Goal: Find specific page/section: Find specific page/section

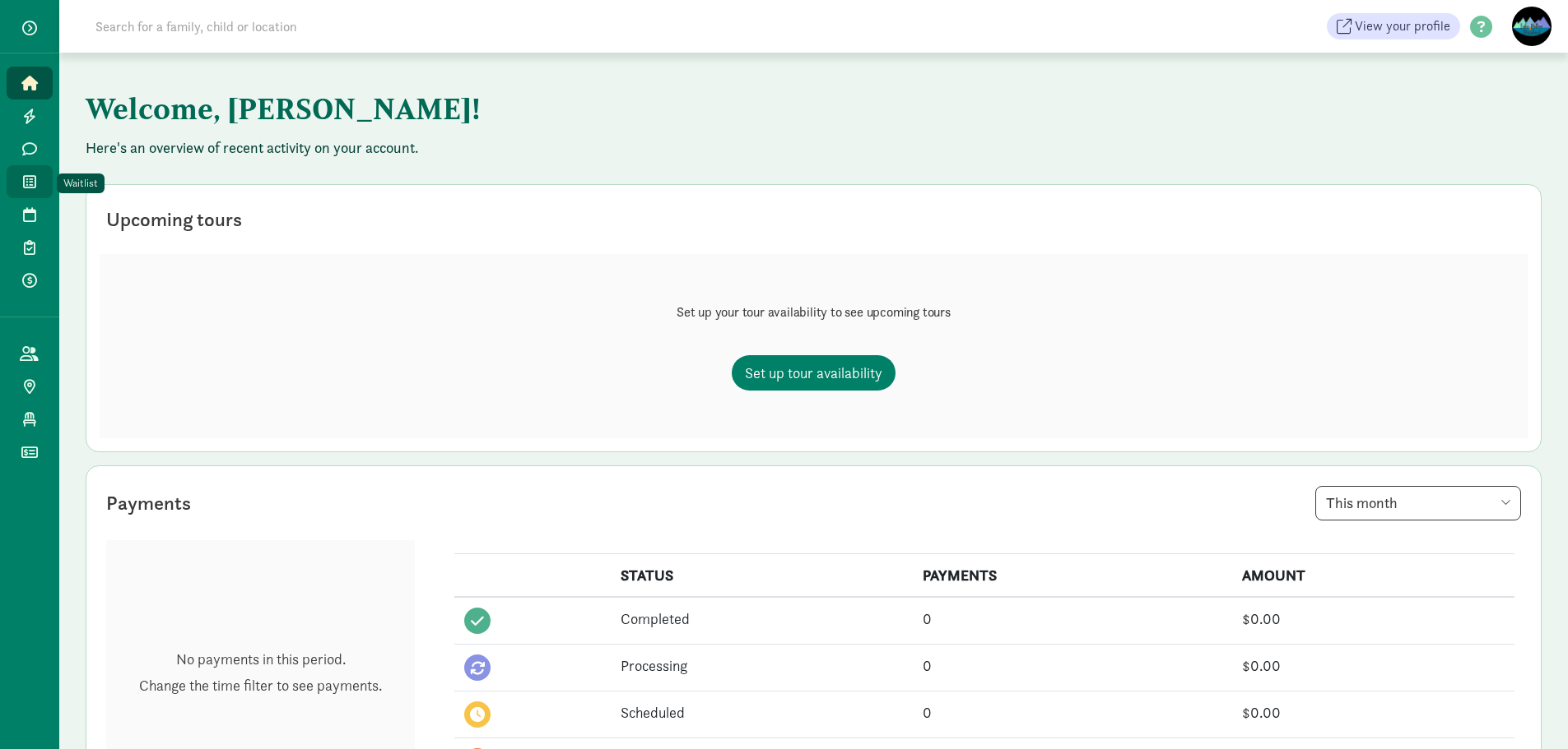
click at [18, 182] on link "Waitlist" at bounding box center [30, 182] width 47 height 33
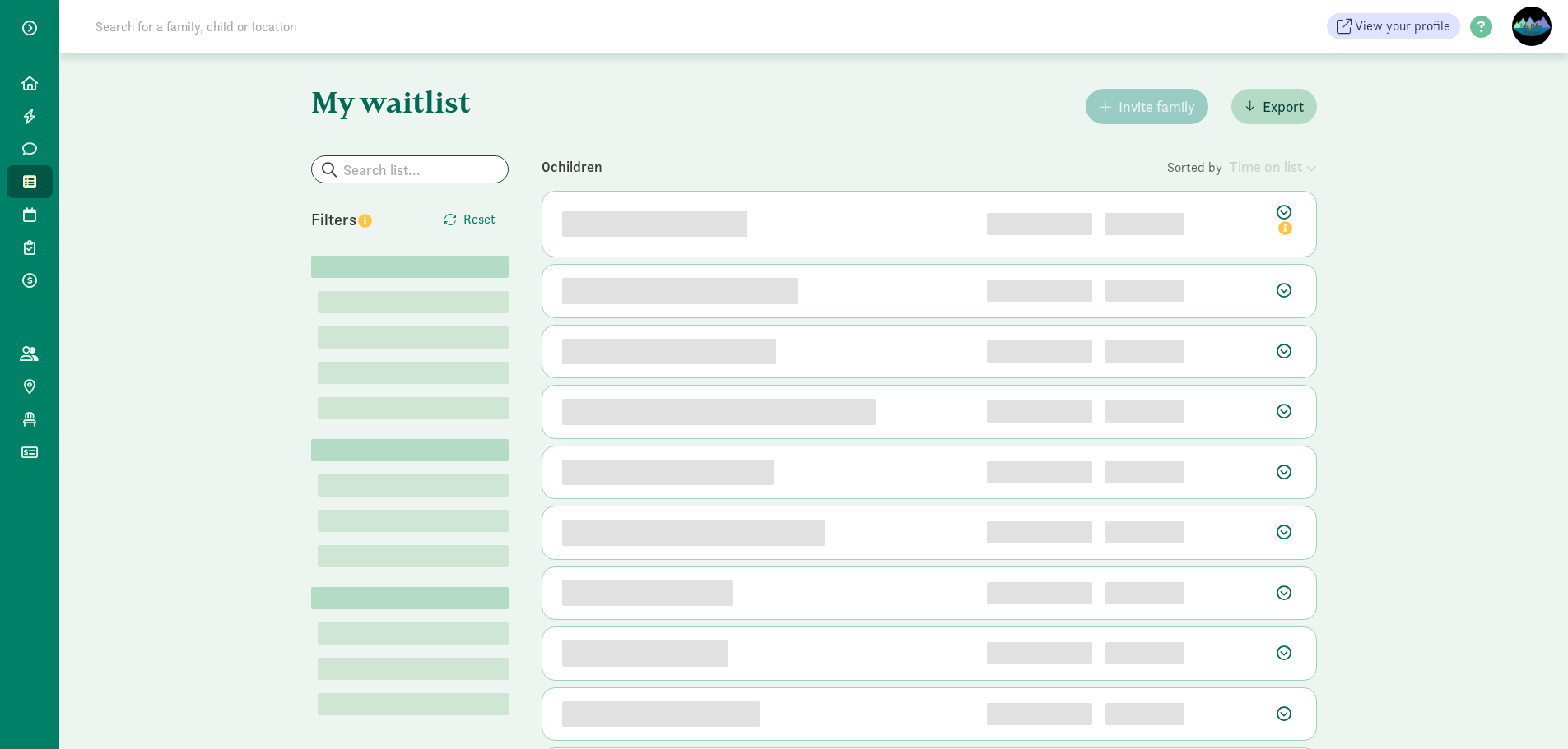
click at [256, 33] on input at bounding box center [317, 26] width 462 height 33
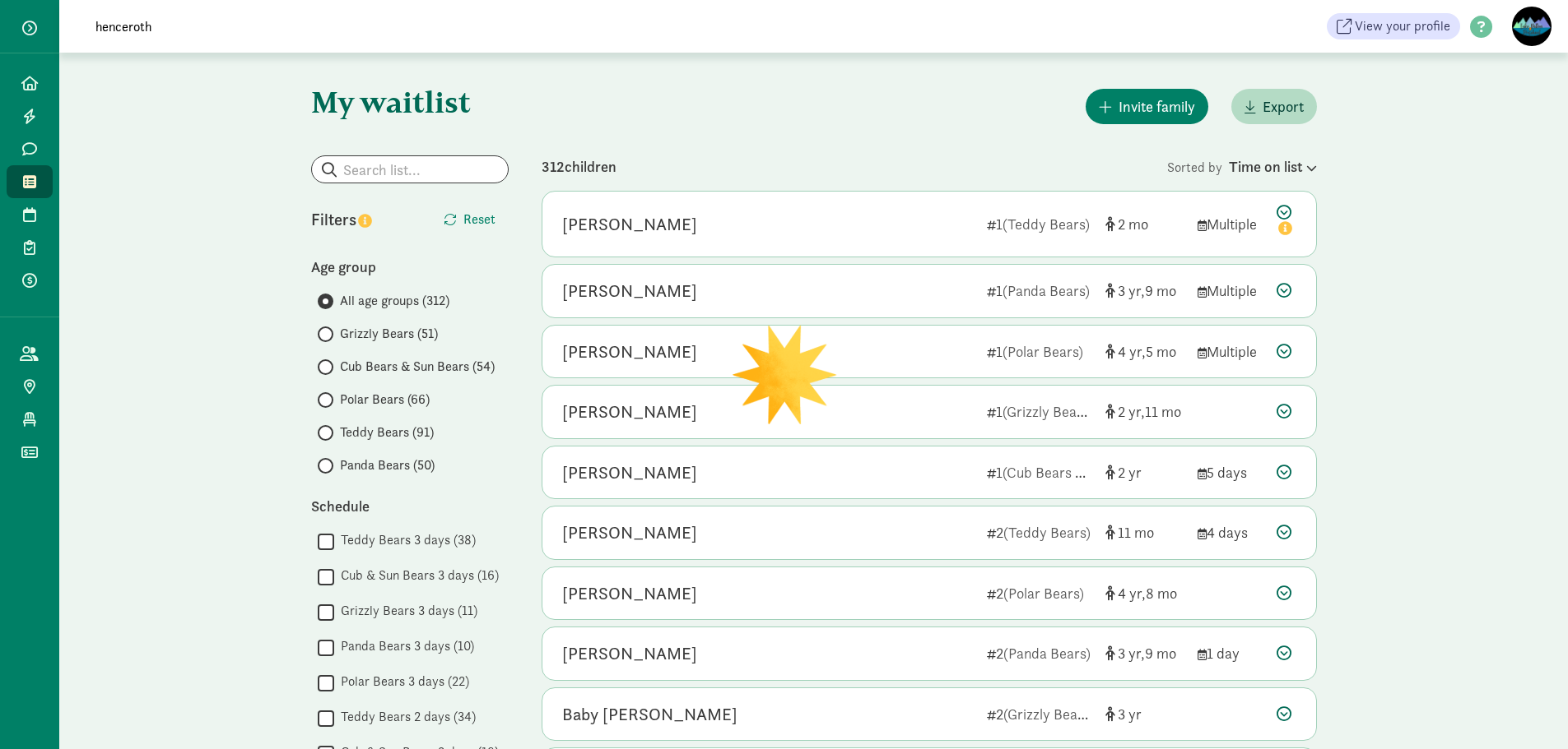
type input "henceroth"
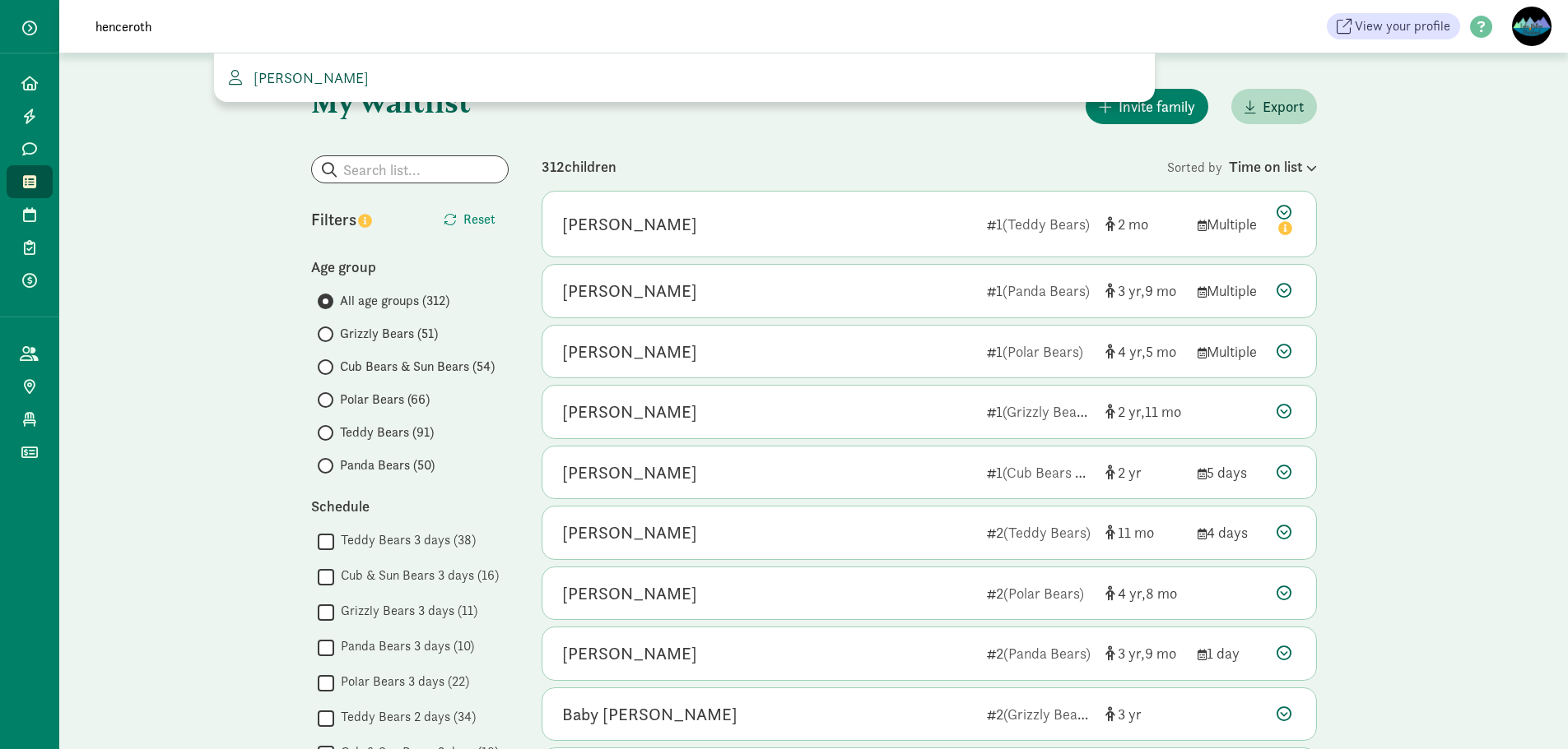
click at [280, 70] on span "Whitney Henceroth" at bounding box center [307, 78] width 122 height 19
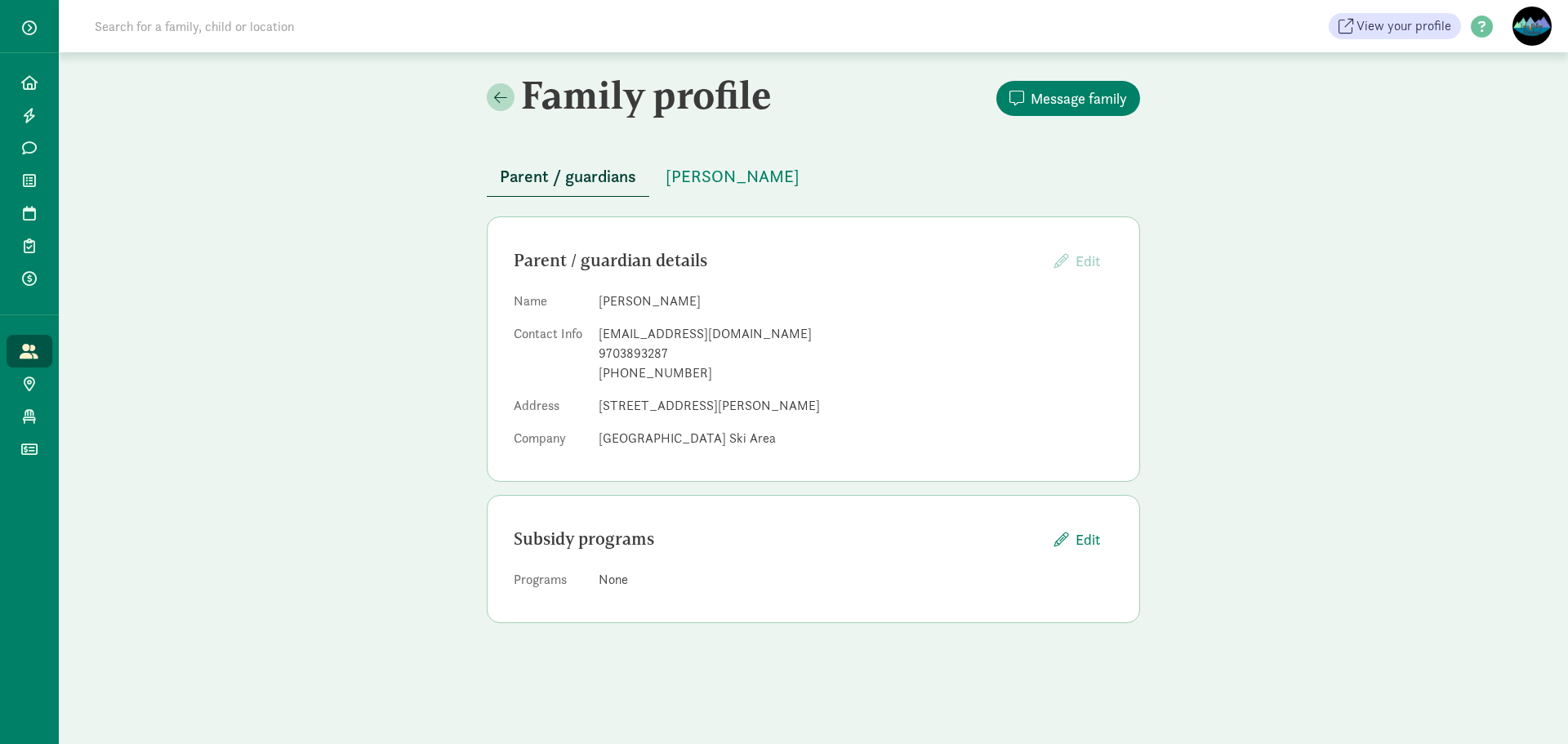
click at [273, 40] on input at bounding box center [314, 26] width 458 height 33
click at [25, 183] on icon at bounding box center [29, 180] width 13 height 15
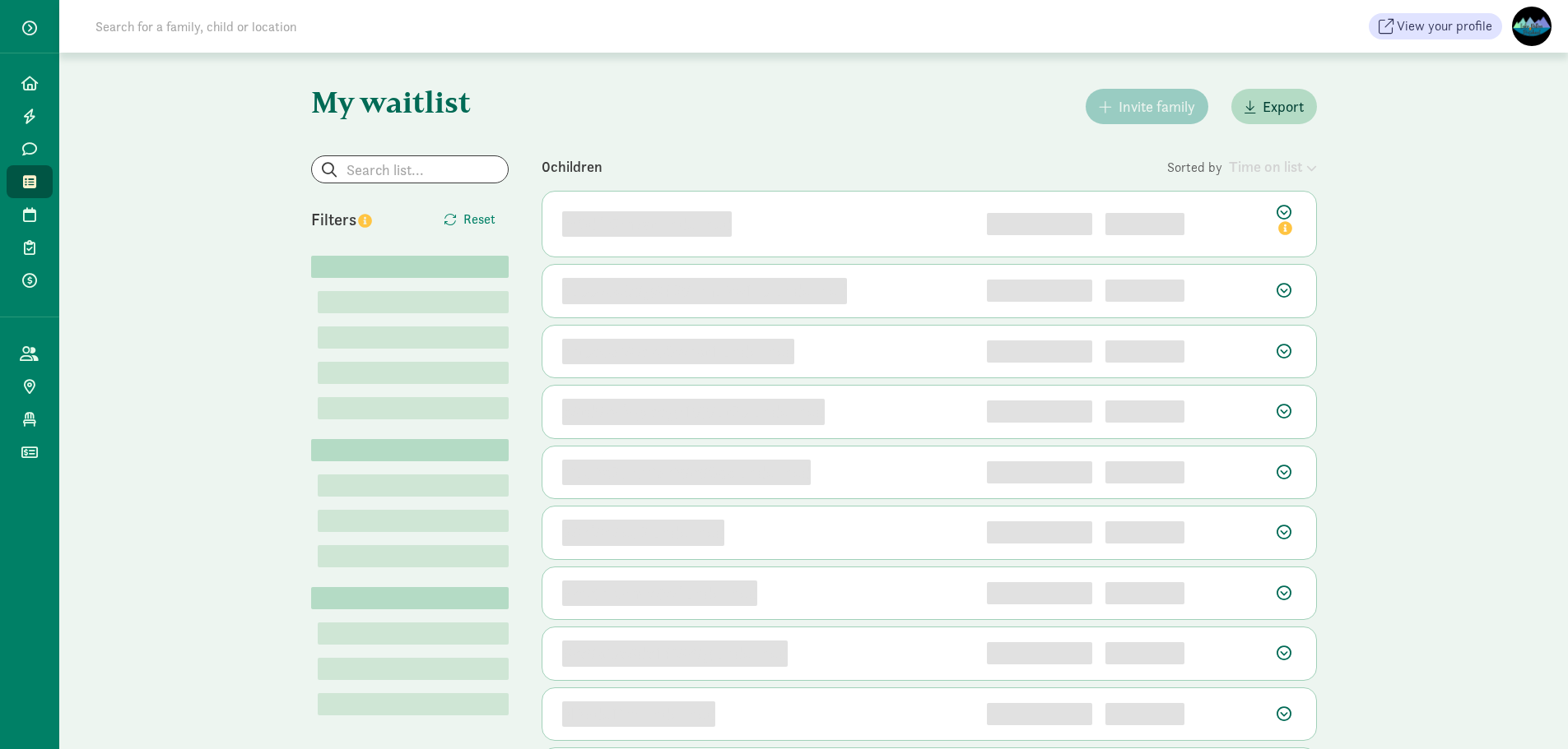
click at [344, 40] on input at bounding box center [317, 26] width 462 height 33
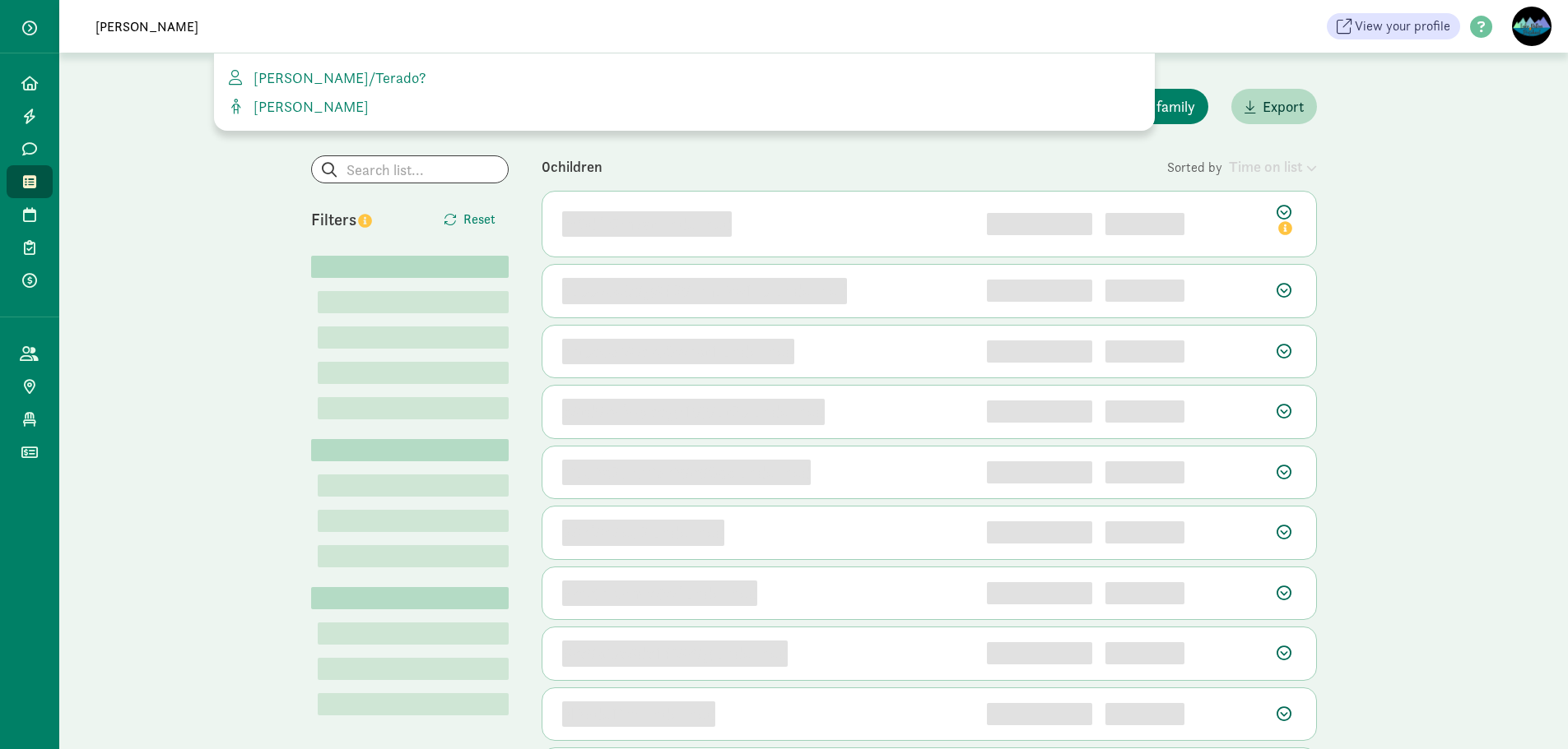
type input "[PERSON_NAME]"
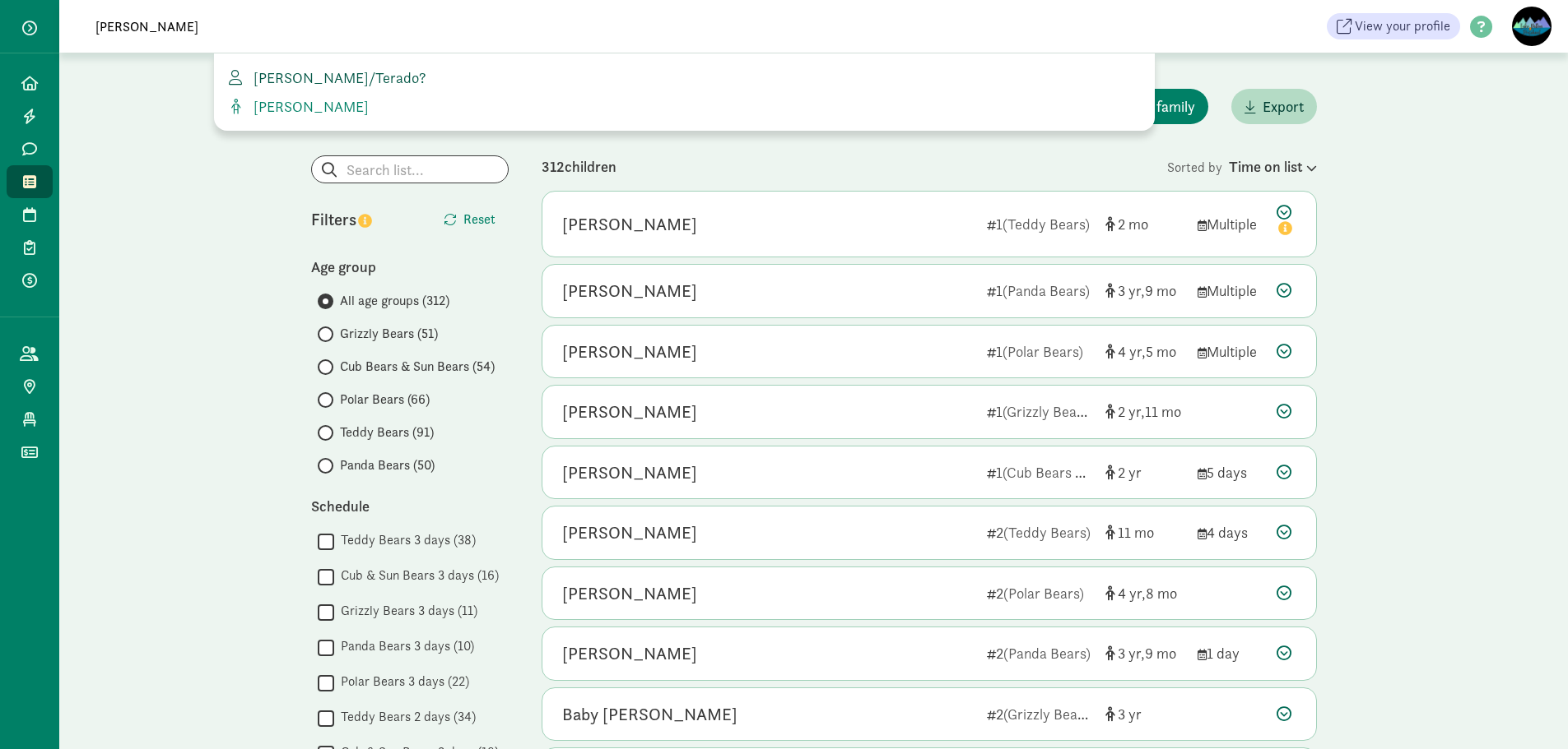
click at [341, 76] on span "Connie Turner/Terado?" at bounding box center [336, 78] width 179 height 19
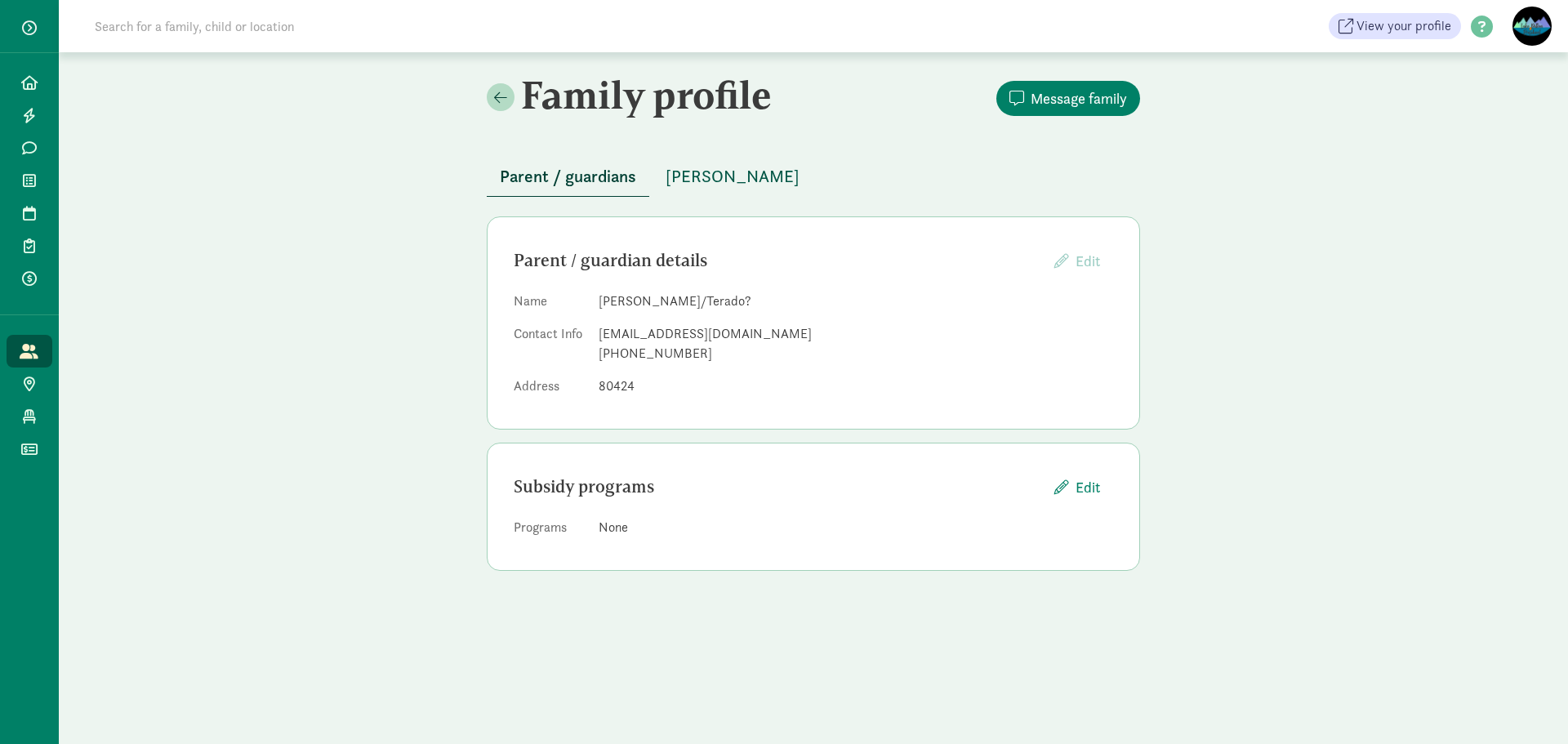
click at [723, 180] on span "[PERSON_NAME]" at bounding box center [732, 177] width 134 height 26
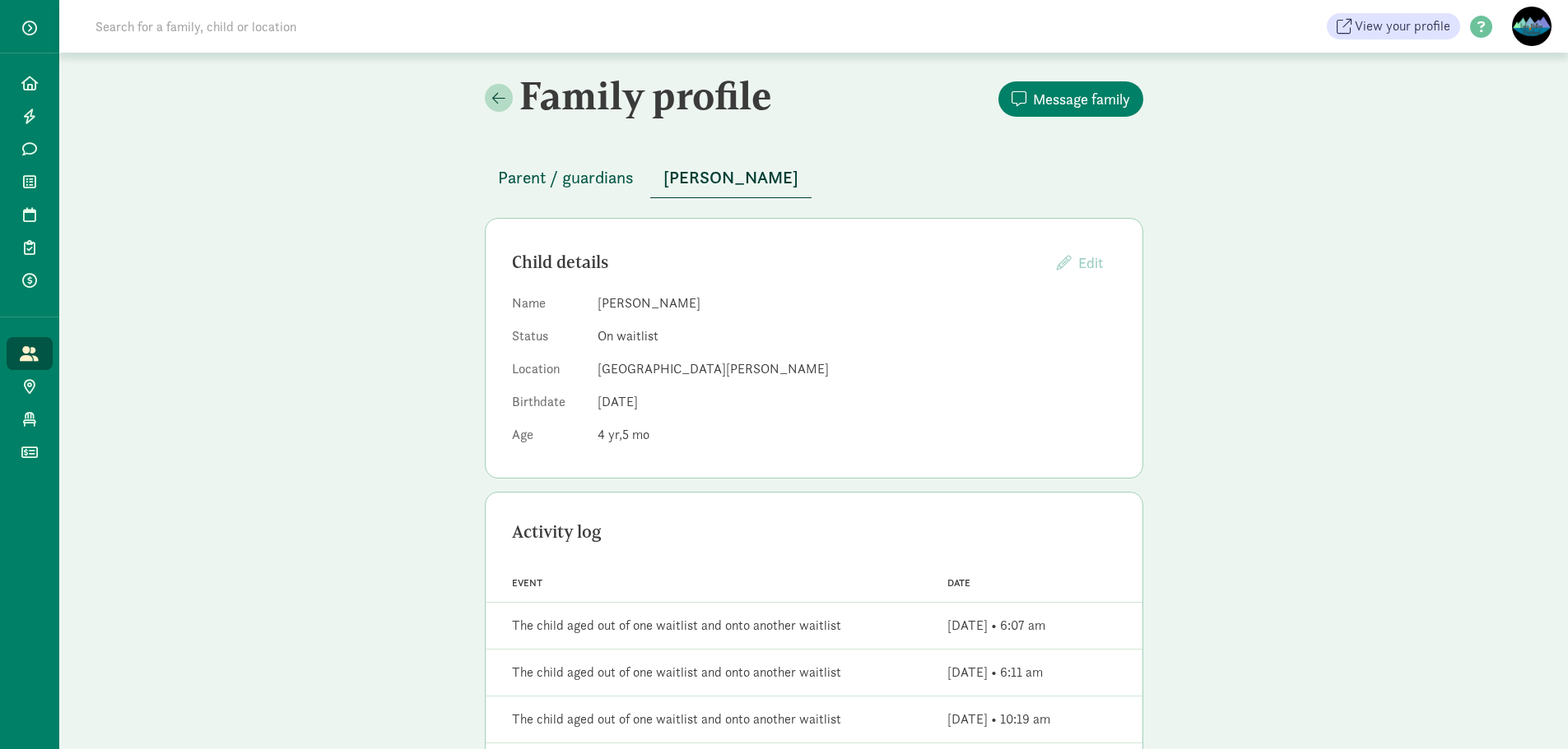
click at [549, 178] on span "Parent / guardians" at bounding box center [565, 178] width 136 height 26
